Goal: Communication & Community: Ask a question

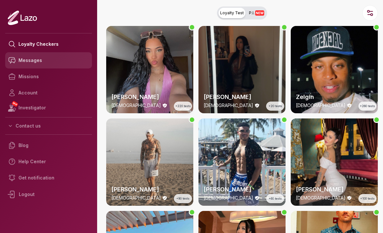
click at [54, 60] on link "Messages" at bounding box center [48, 60] width 87 height 16
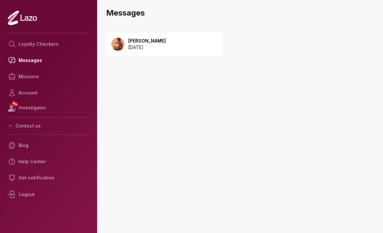
click at [144, 51] on div "Sharon 2025 September 08" at bounding box center [164, 43] width 117 height 23
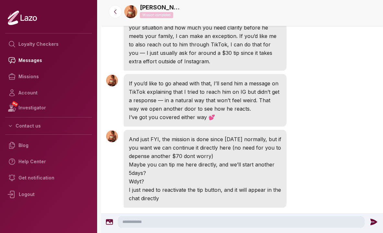
scroll to position [1422, 0]
click at [222, 140] on p "And just FYI, the mission is done since Yesterday normally, but if you want we …" at bounding box center [205, 147] width 153 height 25
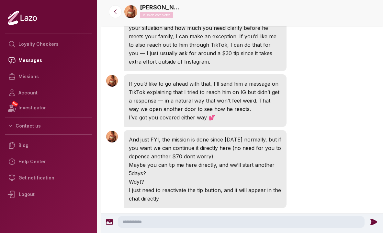
click at [252, 138] on p "And just FYI, the mission is done since Yesterday normally, but if you want we …" at bounding box center [205, 147] width 153 height 25
drag, startPoint x: 267, startPoint y: 140, endPoint x: 276, endPoint y: 146, distance: 10.1
click at [276, 146] on p "And just FYI, the mission is done since Yesterday normally, but if you want we …" at bounding box center [205, 147] width 153 height 25
click at [300, 146] on div "Sharon 2:30 AM And just FYI, the mission is done since Yesterday normally, but …" at bounding box center [242, 168] width 282 height 81
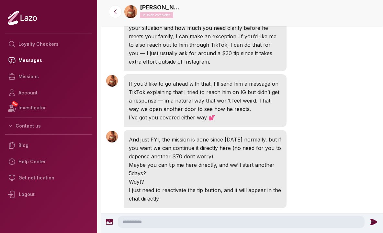
drag, startPoint x: 235, startPoint y: 168, endPoint x: 229, endPoint y: 161, distance: 9.3
click at [229, 161] on div "And just FYI, the mission is done since Yesterday normally, but if you want we …" at bounding box center [205, 169] width 163 height 78
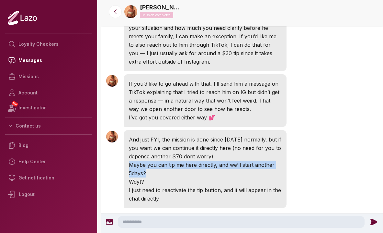
drag, startPoint x: 232, startPoint y: 162, endPoint x: 220, endPoint y: 150, distance: 17.0
click at [220, 150] on div "And just FYI, the mission is done since Yesterday normally, but if you want we …" at bounding box center [205, 169] width 163 height 78
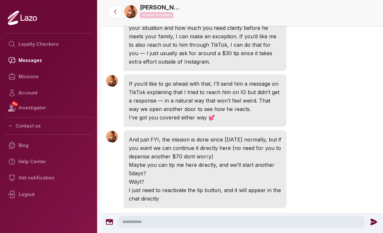
click at [281, 160] on p "Maybe you can tip me here directly, and we’ll start another 5days?" at bounding box center [205, 168] width 153 height 17
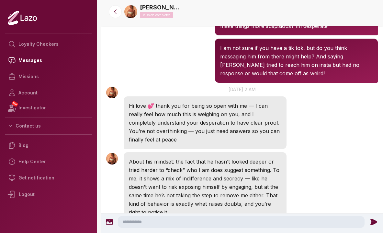
scroll to position [1163, 0]
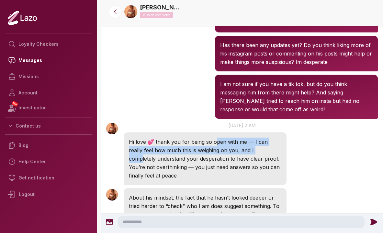
drag, startPoint x: 212, startPoint y: 131, endPoint x: 252, endPoint y: 139, distance: 41.6
click at [252, 139] on p "Hi love 💕 thank you for being so open with me — I can really feel how much this…" at bounding box center [205, 158] width 153 height 42
click at [272, 137] on p "Hi love 💕 thank you for being so open with me — I can really feel how much this…" at bounding box center [205, 158] width 153 height 42
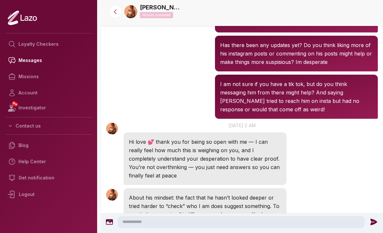
drag, startPoint x: 210, startPoint y: 141, endPoint x: 236, endPoint y: 139, distance: 26.0
click at [236, 140] on p "Hi love 💕 thank you for being so open with me — I can really feel how much this…" at bounding box center [205, 158] width 153 height 42
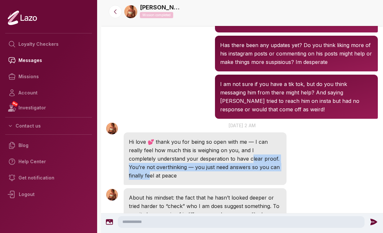
drag, startPoint x: 224, startPoint y: 149, endPoint x: 272, endPoint y: 155, distance: 48.6
click at [272, 156] on p "Hi love 💕 thank you for being so open with me — I can really feel how much this…" at bounding box center [205, 158] width 153 height 42
click at [232, 157] on p "Hi love 💕 thank you for being so open with me — I can really feel how much this…" at bounding box center [205, 158] width 153 height 42
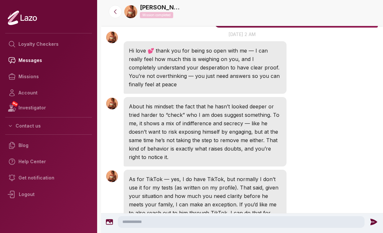
scroll to position [1255, 0]
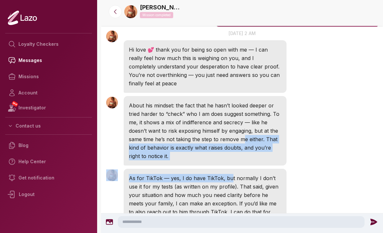
drag, startPoint x: 244, startPoint y: 133, endPoint x: 229, endPoint y: 169, distance: 39.8
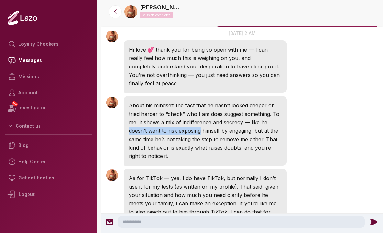
drag, startPoint x: 199, startPoint y: 122, endPoint x: 116, endPoint y: 120, distance: 83.6
click at [116, 121] on div "Sharon 2:28 AM About his mindset: the fact that he hasn’t looked deeper or trie…" at bounding box center [242, 130] width 282 height 73
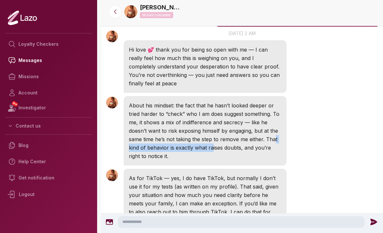
drag, startPoint x: 211, startPoint y: 135, endPoint x: 274, endPoint y: 129, distance: 63.1
click at [274, 129] on p "About his mindset: the fact that he hasn’t looked deeper or tried harder to “ch…" at bounding box center [205, 130] width 153 height 59
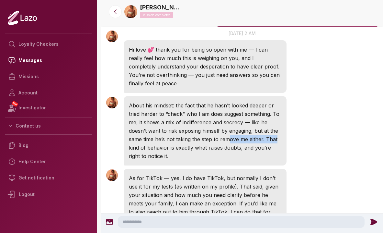
drag, startPoint x: 228, startPoint y: 132, endPoint x: 286, endPoint y: 130, distance: 58.0
click at [286, 130] on div "About his mindset: the fact that he hasn’t looked deeper or tried harder to “ch…" at bounding box center [205, 130] width 163 height 69
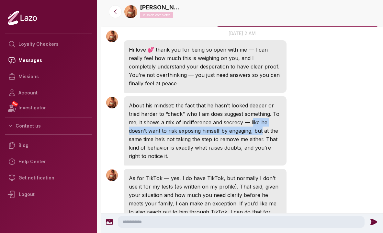
drag, startPoint x: 263, startPoint y: 123, endPoint x: 252, endPoint y: 116, distance: 13.2
click at [252, 116] on p "About his mindset: the fact that he hasn’t looked deeper or tried harder to “ch…" at bounding box center [205, 130] width 153 height 59
click at [180, 122] on p "About his mindset: the fact that he hasn’t looked deeper or tried harder to “ch…" at bounding box center [205, 130] width 153 height 59
drag, startPoint x: 187, startPoint y: 123, endPoint x: 288, endPoint y: 121, distance: 101.1
click at [288, 121] on div "Sharon 2:28 AM About his mindset: the fact that he hasn’t looked deeper or trie…" at bounding box center [242, 130] width 282 height 73
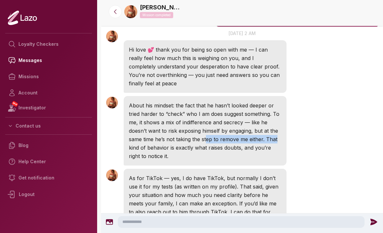
drag, startPoint x: 205, startPoint y: 133, endPoint x: 293, endPoint y: 129, distance: 87.9
click at [293, 129] on div "Sharon 2:28 AM About his mindset: the fact that he hasn’t looked deeper or trie…" at bounding box center [242, 130] width 282 height 73
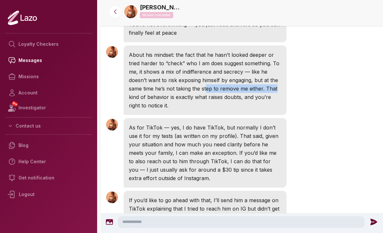
scroll to position [1317, 0]
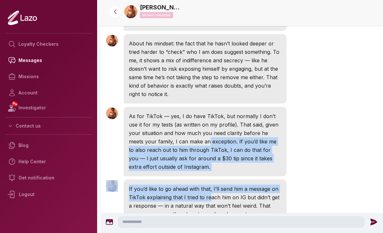
drag, startPoint x: 193, startPoint y: 129, endPoint x: 209, endPoint y: 186, distance: 59.7
click at [295, 129] on div "Sharon 2:28 AM As for TikTok — yes, I do have TikTok, but normally I don’t use …" at bounding box center [242, 141] width 282 height 73
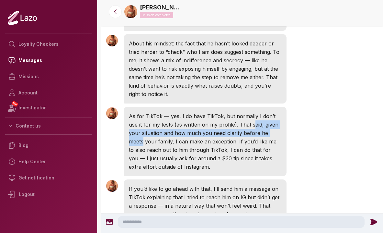
drag, startPoint x: 244, startPoint y: 116, endPoint x: 274, endPoint y: 121, distance: 30.5
click at [274, 121] on p "As for TikTok — yes, I do have TikTok, but normally I don’t use it for my tests…" at bounding box center [205, 141] width 153 height 59
click at [275, 121] on p "As for TikTok — yes, I do have TikTok, but normally I don’t use it for my tests…" at bounding box center [205, 141] width 153 height 59
drag, startPoint x: 268, startPoint y: 125, endPoint x: 181, endPoint y: 126, distance: 86.5
click at [182, 126] on p "As for TikTok — yes, I do have TikTok, but normally I don’t use it for my tests…" at bounding box center [205, 141] width 153 height 59
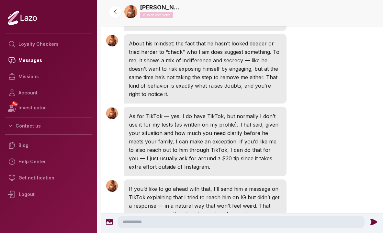
drag, startPoint x: 246, startPoint y: 135, endPoint x: 228, endPoint y: 142, distance: 19.5
click at [229, 142] on p "As for TikTok — yes, I do have TikTok, but normally I don’t use it for my tests…" at bounding box center [205, 141] width 153 height 59
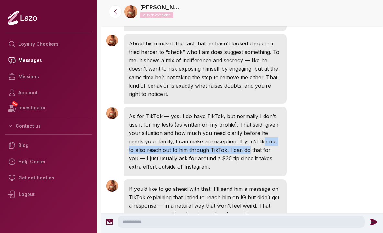
click at [227, 142] on p "As for TikTok — yes, I do have TikTok, but normally I don’t use it for my tests…" at bounding box center [205, 141] width 153 height 59
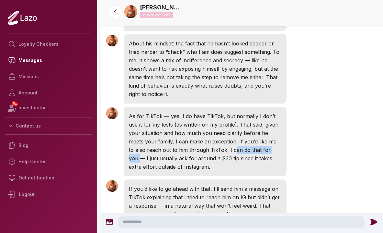
drag, startPoint x: 214, startPoint y: 142, endPoint x: 261, endPoint y: 142, distance: 46.7
click at [261, 142] on p "As for TikTok — yes, I do have TikTok, but normally I don’t use it for my tests…" at bounding box center [205, 141] width 153 height 59
click at [227, 152] on p "As for TikTok — yes, I do have TikTok, but normally I don’t use it for my tests…" at bounding box center [205, 141] width 153 height 59
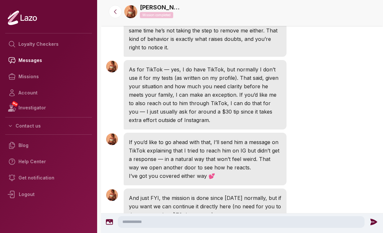
scroll to position [1364, 0]
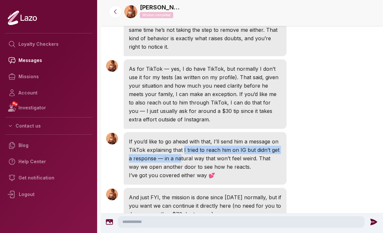
drag, startPoint x: 183, startPoint y: 142, endPoint x: 180, endPoint y: 150, distance: 8.7
click at [180, 150] on p "If you’d like to go ahead with that, I’ll send him a message on TikTok explaini…" at bounding box center [205, 154] width 153 height 34
click at [226, 141] on p "If you’d like to go ahead with that, I’ll send him a message on TikTok explaini…" at bounding box center [205, 154] width 153 height 34
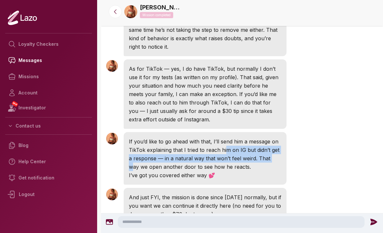
drag, startPoint x: 226, startPoint y: 141, endPoint x: 273, endPoint y: 147, distance: 47.7
click at [273, 147] on p "If you’d like to go ahead with that, I’ll send him a message on TikTok explaini…" at bounding box center [205, 154] width 153 height 34
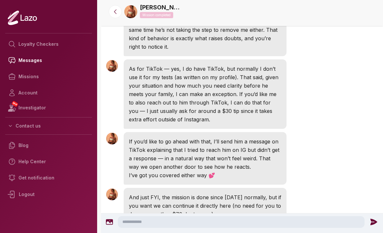
click at [306, 151] on div "Sharon 2:28 AM If you’d like to go ahead with that, I’ll send him a message on …" at bounding box center [242, 158] width 282 height 56
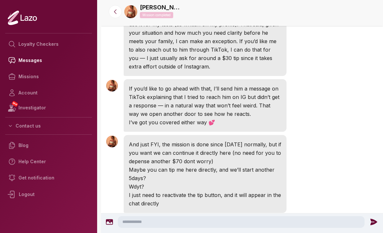
scroll to position [1432, 0]
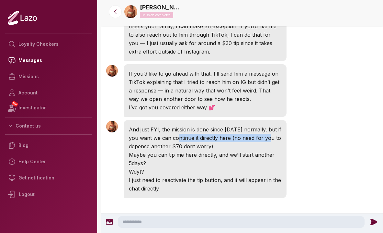
drag, startPoint x: 185, startPoint y: 131, endPoint x: 304, endPoint y: 129, distance: 118.9
click at [305, 129] on div "Sharon 2:30 AM And just FYI, the mission is done since Yesterday normally, but …" at bounding box center [242, 158] width 282 height 81
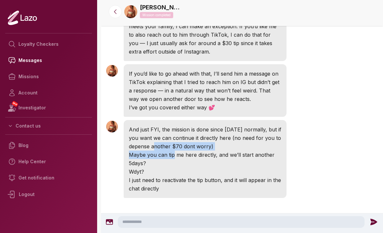
drag, startPoint x: 165, startPoint y: 138, endPoint x: 172, endPoint y: 145, distance: 10.8
click at [173, 145] on div "And just FYI, the mission is done since Yesterday normally, but if you want we …" at bounding box center [205, 159] width 163 height 78
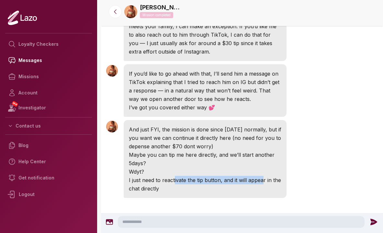
drag, startPoint x: 174, startPoint y: 172, endPoint x: 268, endPoint y: 172, distance: 94.0
click at [268, 176] on p "I just need to reactivate the tip button, and it will appear in the chat direct…" at bounding box center [205, 184] width 153 height 17
click at [309, 101] on div "Sharon 2:28 AM If you’d like to go ahead with that, I’ll send him a message on …" at bounding box center [242, 91] width 282 height 56
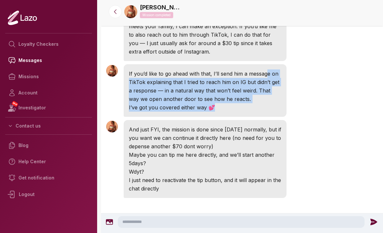
drag, startPoint x: 268, startPoint y: 101, endPoint x: 267, endPoint y: 64, distance: 37.0
click at [267, 64] on div "If you’d like to go ahead with that, I’ll send him a message on TikTok explaini…" at bounding box center [205, 90] width 163 height 52
click at [303, 81] on div "Sharon 2:28 AM If you’d like to go ahead with that, I’ll send him a message on …" at bounding box center [242, 91] width 282 height 56
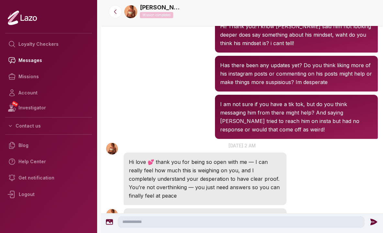
scroll to position [1123, 0]
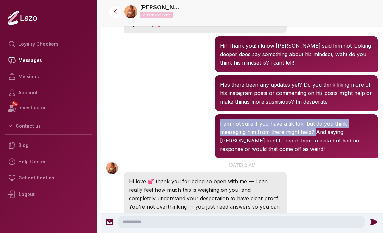
drag, startPoint x: 287, startPoint y: 124, endPoint x: 277, endPoint y: 109, distance: 18.6
click at [277, 114] on div "I am not sure if you have a tik tok, but do you think messaging him from there …" at bounding box center [296, 136] width 163 height 44
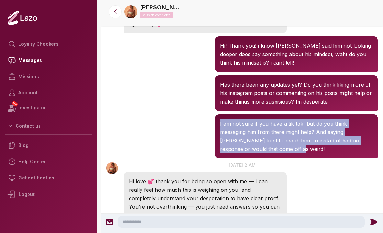
drag, startPoint x: 277, startPoint y: 109, endPoint x: 280, endPoint y: 140, distance: 31.5
click at [280, 140] on div "I am not sure if you have a tik tok, but do you think messaging him from there …" at bounding box center [296, 136] width 163 height 44
click at [280, 140] on p "I am not sure if you have a tik tok, but do you think messaging him from there …" at bounding box center [296, 136] width 153 height 34
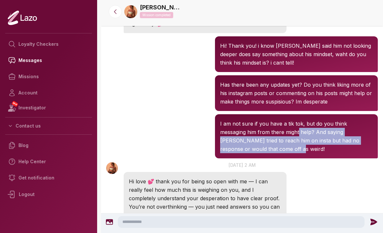
drag, startPoint x: 280, startPoint y: 140, endPoint x: 272, endPoint y: 124, distance: 17.4
click at [272, 124] on p "I am not sure if you have a tik tok, but do you think messaging him from there …" at bounding box center [296, 136] width 153 height 34
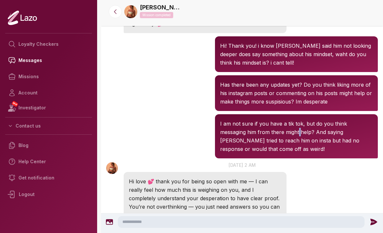
click at [272, 124] on p "I am not sure if you have a tik tok, but do you think messaging him from there …" at bounding box center [296, 136] width 153 height 34
click at [330, 124] on p "I am not sure if you have a tik tok, but do you think messaging him from there …" at bounding box center [296, 136] width 153 height 34
click at [287, 123] on p "I am not sure if you have a tik tok, but do you think messaging him from there …" at bounding box center [296, 136] width 153 height 34
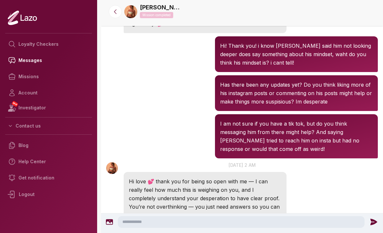
click at [278, 133] on p "I am not sure if you have a tik tok, but do you think messaging him from there …" at bounding box center [296, 136] width 153 height 34
click at [308, 133] on p "I am not sure if you have a tik tok, but do you think messaging him from there …" at bounding box center [296, 136] width 153 height 34
click at [301, 133] on p "I am not sure if you have a tik tok, but do you think messaging him from there …" at bounding box center [296, 136] width 153 height 34
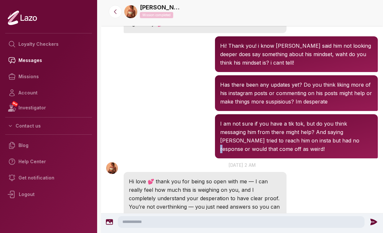
click at [301, 133] on p "I am not sure if you have a tik tok, but do you think messaging him from there …" at bounding box center [296, 136] width 153 height 34
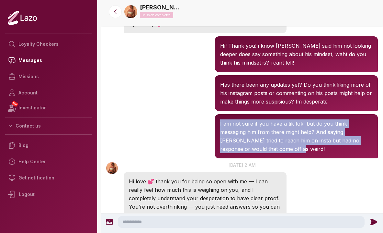
drag, startPoint x: 298, startPoint y: 147, endPoint x: 278, endPoint y: 109, distance: 42.6
click at [278, 114] on div "I am not sure if you have a tik tok, but do you think messaging him from there …" at bounding box center [296, 136] width 163 height 44
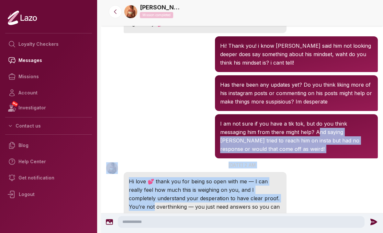
drag, startPoint x: 305, startPoint y: 193, endPoint x: 292, endPoint y: 120, distance: 74.7
click at [302, 168] on div "Sharon 2:28 AM 15 Sep at 2 am Hi love 💕 thank you for being so open with me — I…" at bounding box center [242, 193] width 282 height 66
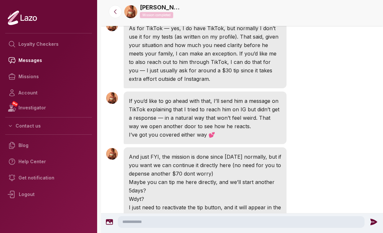
scroll to position [1511, 0]
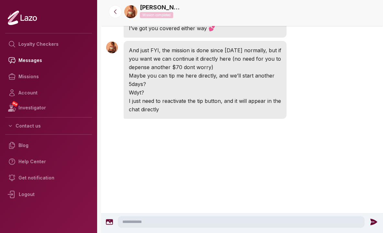
click at [183, 220] on textarea at bounding box center [241, 222] width 247 height 12
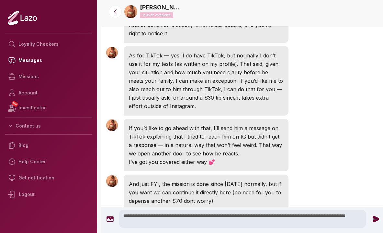
scroll to position [1366, 0]
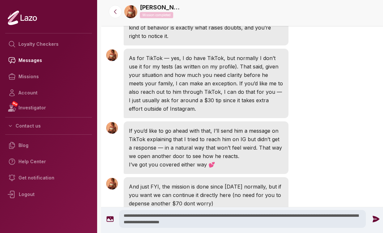
drag, startPoint x: 191, startPoint y: 222, endPoint x: 233, endPoint y: 222, distance: 42.4
click at [233, 222] on textarea "**********" at bounding box center [242, 219] width 247 height 18
drag, startPoint x: 325, startPoint y: 223, endPoint x: 143, endPoint y: 202, distance: 183.3
paste textarea "**********"
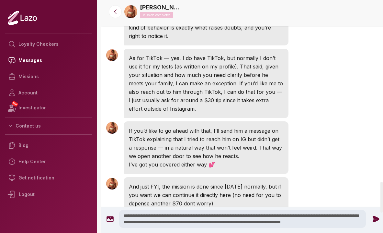
click at [200, 224] on textarea "**********" at bounding box center [242, 219] width 247 height 18
click at [231, 222] on textarea "**********" at bounding box center [242, 219] width 247 height 18
click at [267, 222] on textarea "**********" at bounding box center [242, 219] width 247 height 18
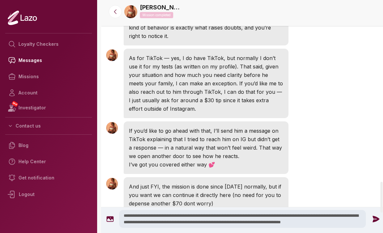
click at [267, 222] on textarea "**********" at bounding box center [242, 219] width 247 height 18
click at [320, 222] on textarea "**********" at bounding box center [242, 219] width 247 height 18
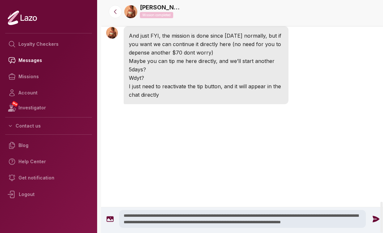
click at [359, 220] on textarea "**********" at bounding box center [242, 219] width 247 height 18
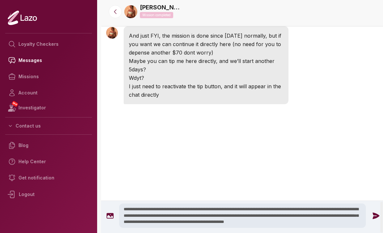
type textarea "**********"
click at [372, 216] on icon at bounding box center [376, 215] width 8 height 8
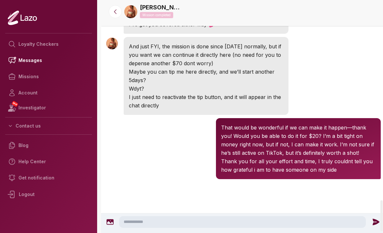
scroll to position [1506, 0]
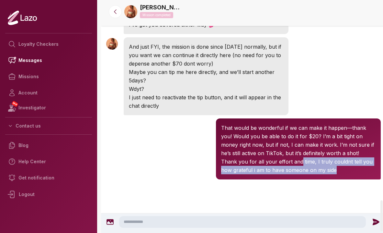
drag, startPoint x: 313, startPoint y: 176, endPoint x: 297, endPoint y: 163, distance: 20.0
click at [297, 163] on div "That would be wonderful if we can make it happen—thank you! Would you be able t…" at bounding box center [298, 148] width 165 height 61
click at [297, 163] on p "That would be wonderful if we can make it happen—thank you! Would you be able t…" at bounding box center [298, 148] width 155 height 51
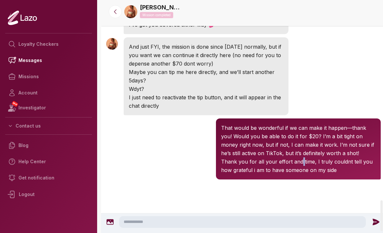
click at [297, 163] on p "That would be wonderful if we can make it happen—thank you! Would you be able t…" at bounding box center [298, 148] width 155 height 51
click at [281, 162] on p "That would be wonderful if we can make it happen—thank you! Would you be able t…" at bounding box center [298, 148] width 155 height 51
click at [280, 162] on p "That would be wonderful if we can make it happen—thank you! Would you be able t…" at bounding box center [298, 148] width 155 height 51
click at [244, 170] on p "That would be wonderful if we can make it happen—thank you! Would you be able t…" at bounding box center [298, 148] width 155 height 51
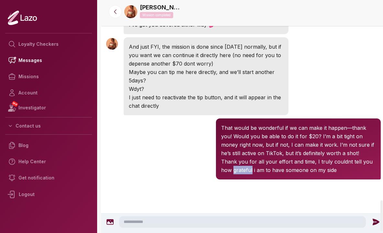
click at [293, 175] on div "That would be wonderful if we can make it happen—thank you! Would you be able t…" at bounding box center [298, 148] width 165 height 61
click at [293, 172] on p "That would be wonderful if we can make it happen—thank you! Would you be able t…" at bounding box center [298, 148] width 155 height 51
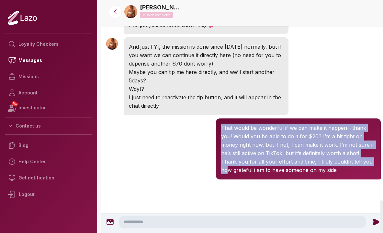
drag, startPoint x: 227, startPoint y: 170, endPoint x: 246, endPoint y: 121, distance: 52.5
click at [246, 121] on div "That would be wonderful if we can make it happen—thank you! Would you be able t…" at bounding box center [298, 148] width 165 height 61
click at [185, 134] on div "Sharon 2:40 PM That would be wonderful if we can make it happen—thank you! Woul…" at bounding box center [243, 149] width 285 height 64
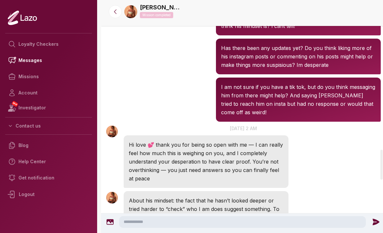
scroll to position [1178, 0]
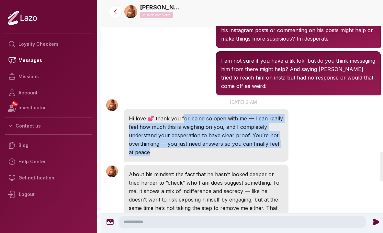
drag, startPoint x: 182, startPoint y: 118, endPoint x: 243, endPoint y: 153, distance: 70.1
click at [243, 153] on p "Hi love 💕 thank you for being so open with me — I can really feel how much this…" at bounding box center [206, 135] width 155 height 42
click at [243, 154] on p "Hi love 💕 thank you for being so open with me — I can really feel how much this…" at bounding box center [206, 135] width 155 height 42
drag, startPoint x: 243, startPoint y: 154, endPoint x: 245, endPoint y: 100, distance: 53.5
click at [246, 100] on div "Sharon 2:28 AM 15 Sep at 2 am Hi love 💕 thank you for being so open with me — I…" at bounding box center [206, 129] width 165 height 63
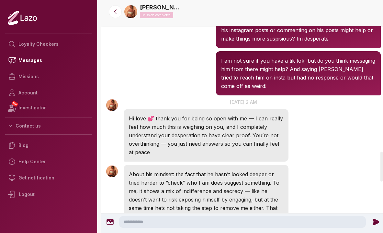
click at [295, 126] on div "Sharon 2:28 AM 15 Sep at 2 am Hi love 💕 thank you for being so open with me — I…" at bounding box center [243, 130] width 285 height 66
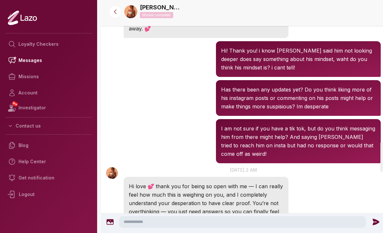
scroll to position [1103, 0]
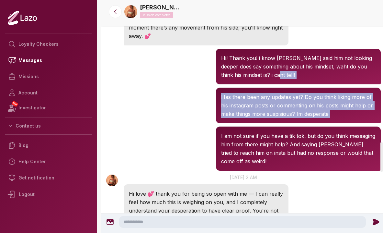
drag, startPoint x: 295, startPoint y: 126, endPoint x: 295, endPoint y: 80, distance: 46.0
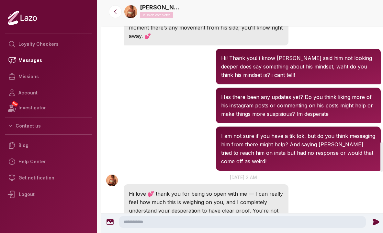
click at [218, 102] on div "Has there been any updates yet? Do you think liking more of his instagram posts…" at bounding box center [298, 105] width 165 height 36
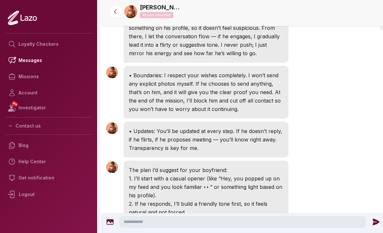
scroll to position [0, 0]
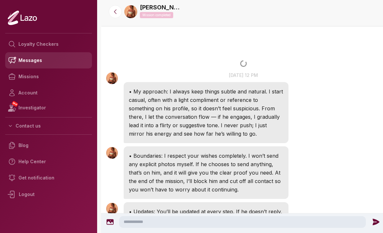
click at [31, 57] on link "Messages" at bounding box center [48, 60] width 87 height 16
